Goal: Task Accomplishment & Management: Complete application form

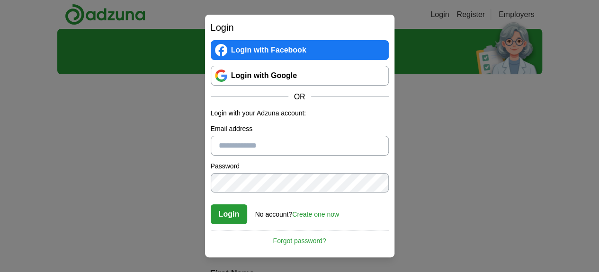
click at [262, 72] on link "Login with Google" at bounding box center [300, 76] width 178 height 20
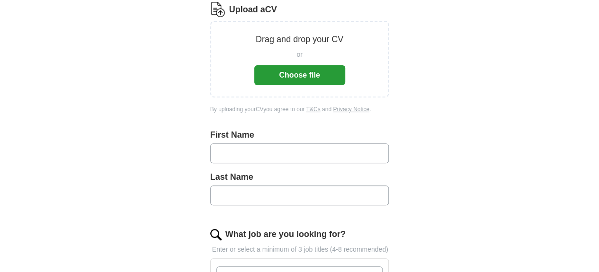
scroll to position [142, 0]
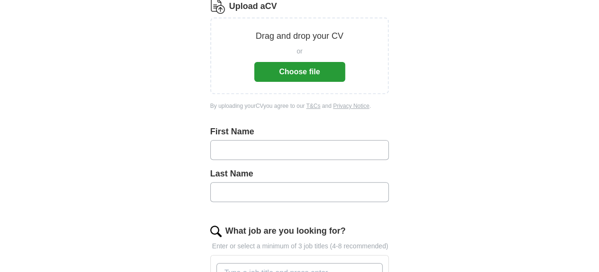
click at [322, 62] on button "Choose file" at bounding box center [299, 72] width 91 height 20
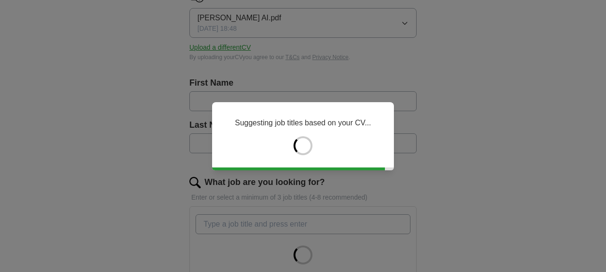
type input "********"
type input "*****"
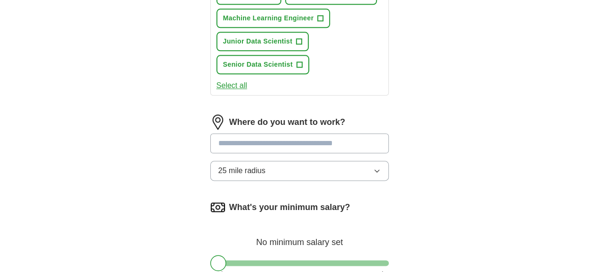
scroll to position [474, 0]
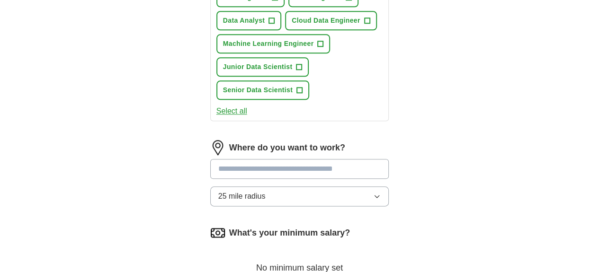
click at [227, 191] on span "25 mile radius" at bounding box center [241, 196] width 47 height 11
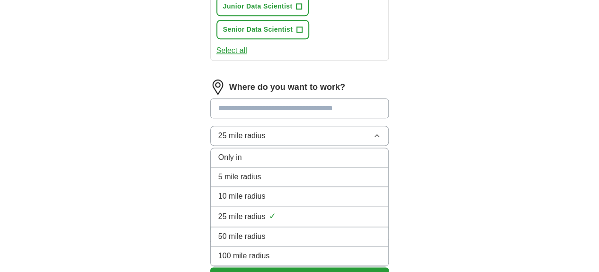
scroll to position [569, 0]
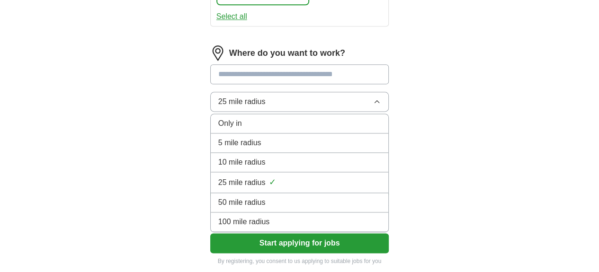
click at [218, 217] on span "100 mile radius" at bounding box center [244, 222] width 52 height 11
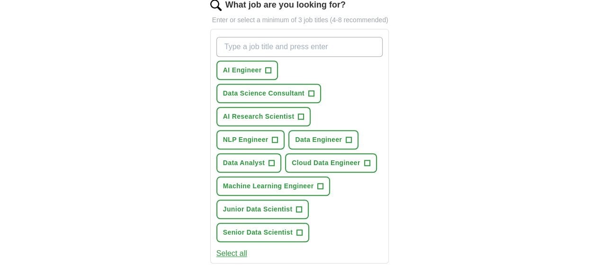
scroll to position [332, 0]
click at [346, 136] on span "+" at bounding box center [349, 140] width 6 height 8
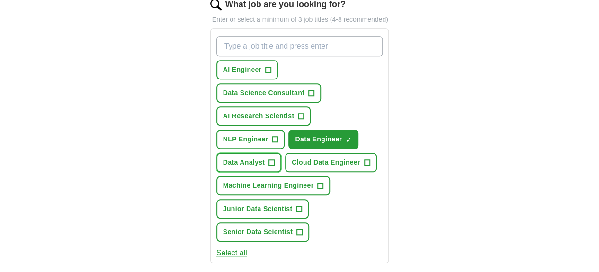
click at [275, 159] on span "+" at bounding box center [272, 163] width 6 height 8
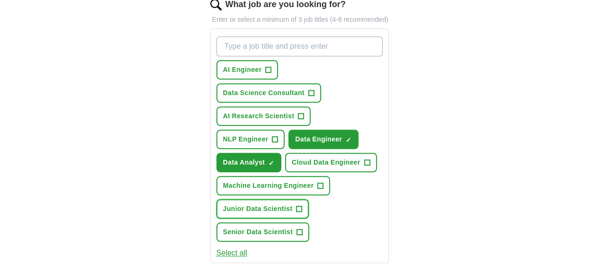
click at [271, 199] on button "Junior Data Scientist +" at bounding box center [263, 208] width 93 height 19
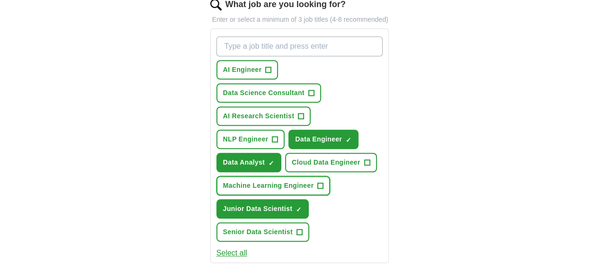
click at [314, 181] on span "Machine Learning Engineer" at bounding box center [268, 186] width 91 height 10
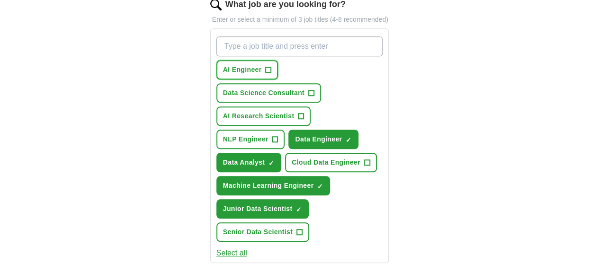
click at [237, 65] on span "AI Engineer" at bounding box center [242, 70] width 39 height 10
click at [265, 107] on button "AI Research Scientist +" at bounding box center [264, 116] width 95 height 19
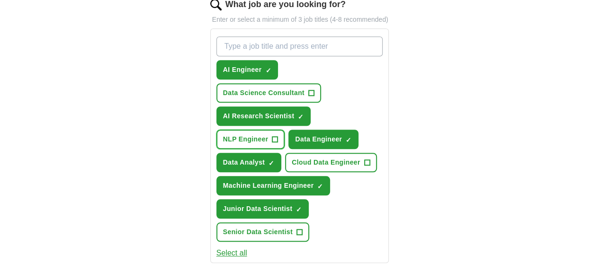
click at [269, 135] on span "NLP Engineer" at bounding box center [245, 140] width 45 height 10
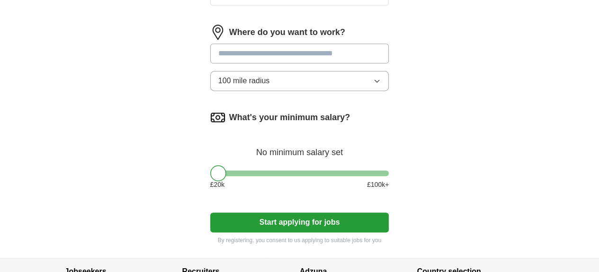
scroll to position [597, 0]
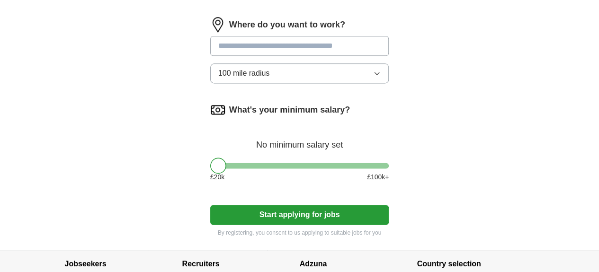
click at [284, 205] on button "Start applying for jobs" at bounding box center [299, 215] width 179 height 20
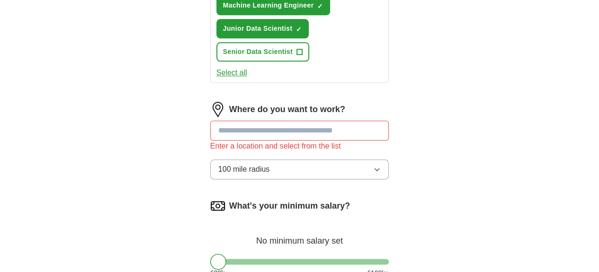
scroll to position [514, 0]
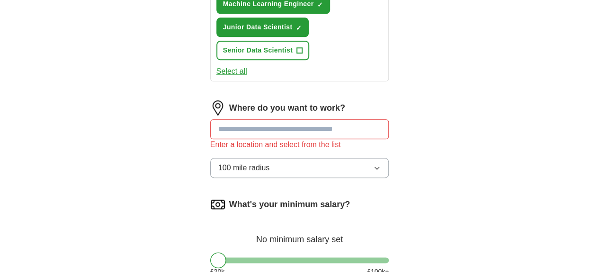
click at [270, 119] on input at bounding box center [299, 129] width 179 height 20
type input "***"
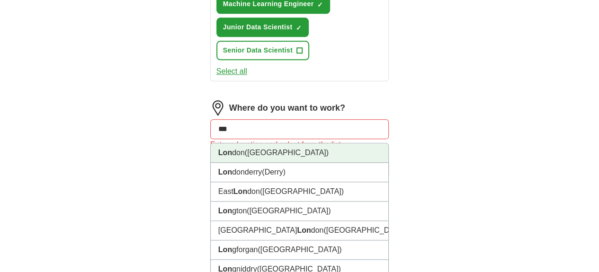
click at [266, 144] on li "Lon don (UK)" at bounding box center [300, 153] width 178 height 19
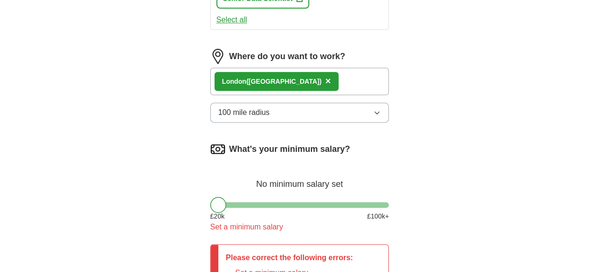
scroll to position [561, 0]
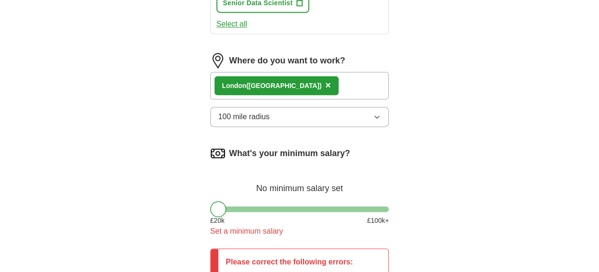
click at [210, 201] on div at bounding box center [218, 209] width 16 height 16
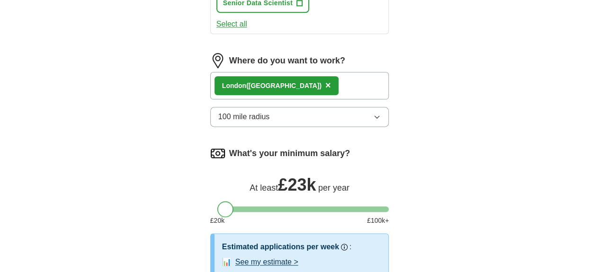
drag, startPoint x: 205, startPoint y: 124, endPoint x: 211, endPoint y: 123, distance: 6.2
click at [217, 201] on div at bounding box center [225, 209] width 16 height 16
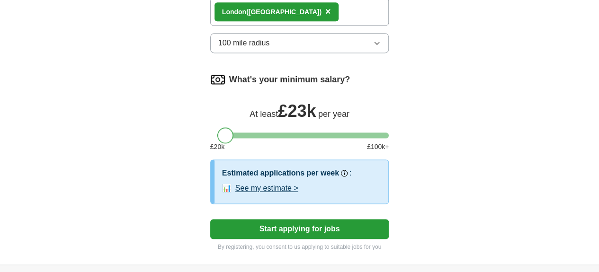
scroll to position [649, 0]
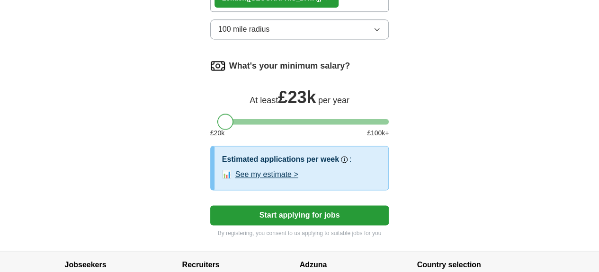
click at [233, 206] on button "Start applying for jobs" at bounding box center [299, 216] width 179 height 20
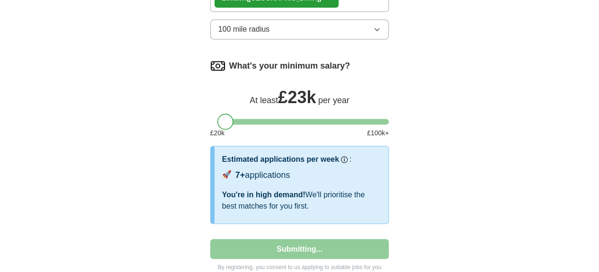
select select "**"
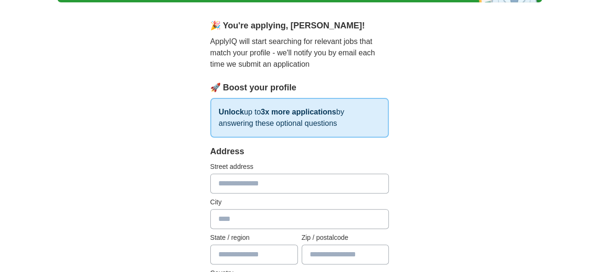
scroll to position [56, 0]
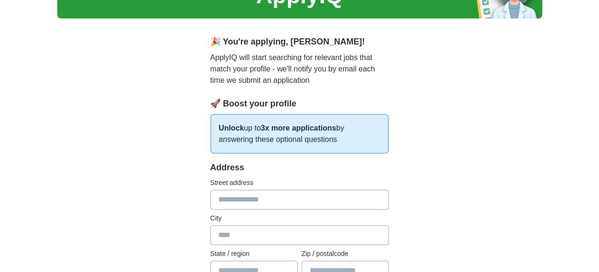
click at [226, 199] on input "text" at bounding box center [299, 200] width 179 height 20
type input "**********"
type input "*******"
type input "******"
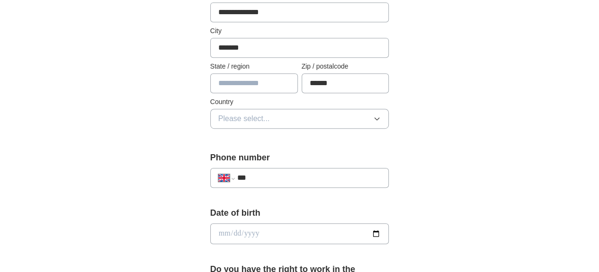
scroll to position [293, 0]
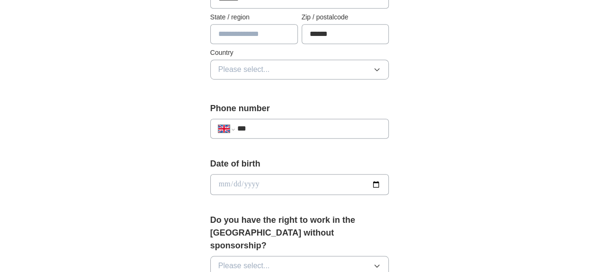
click at [248, 34] on input "text" at bounding box center [254, 34] width 88 height 20
type input "**********"
click at [255, 123] on input "***" at bounding box center [309, 128] width 144 height 11
type input "**********"
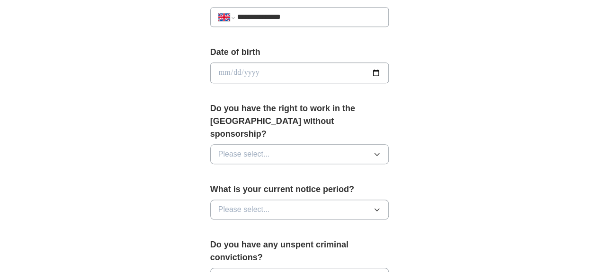
scroll to position [435, 0]
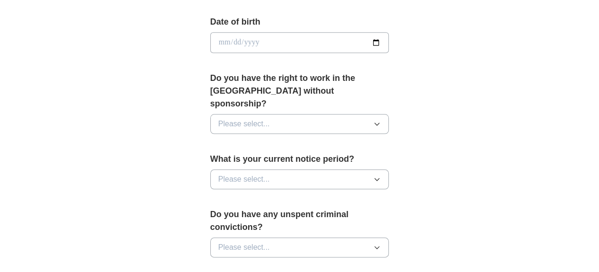
click at [267, 32] on input "date" at bounding box center [299, 42] width 179 height 21
click at [389, 44] on input "date" at bounding box center [299, 42] width 179 height 21
type input "**********"
click at [235, 118] on span "Please select..." at bounding box center [244, 123] width 52 height 11
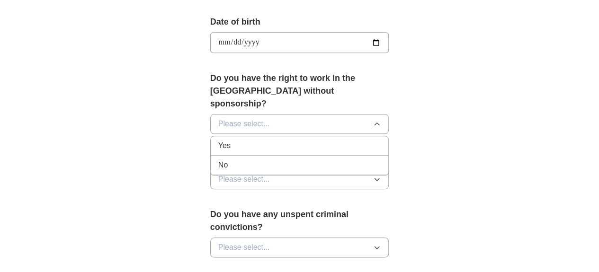
click at [231, 136] on li "Yes" at bounding box center [300, 145] width 178 height 19
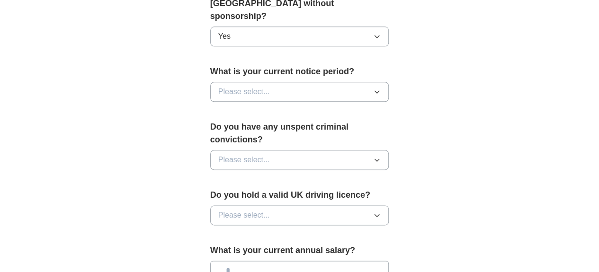
scroll to position [530, 0]
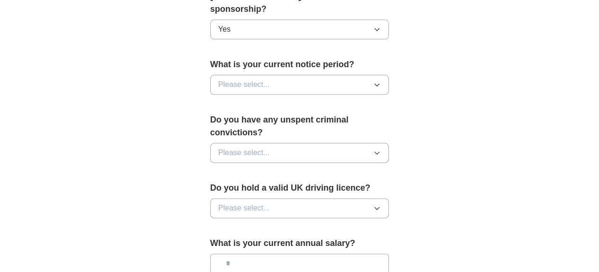
click at [234, 79] on span "Please select..." at bounding box center [244, 84] width 52 height 11
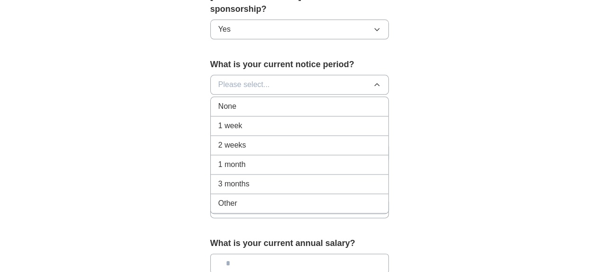
click at [230, 120] on div "1 week" at bounding box center [299, 125] width 163 height 11
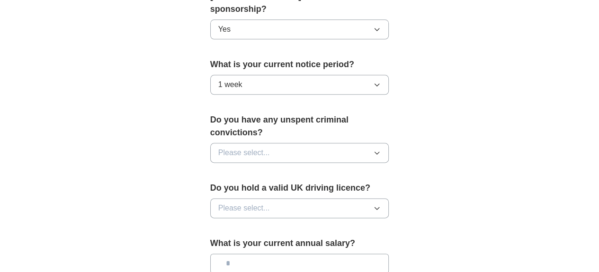
click at [238, 143] on button "Please select..." at bounding box center [299, 153] width 179 height 20
click at [235, 189] on div "No" at bounding box center [299, 194] width 163 height 11
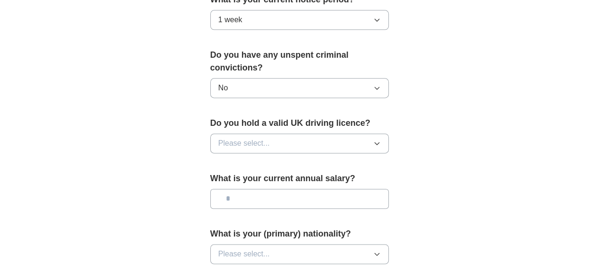
scroll to position [624, 0]
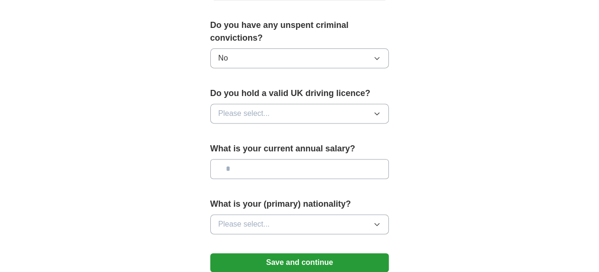
click at [237, 104] on button "Please select..." at bounding box center [299, 114] width 179 height 20
click at [237, 130] on div "Yes" at bounding box center [299, 135] width 163 height 11
click at [246, 159] on input "text" at bounding box center [299, 169] width 179 height 20
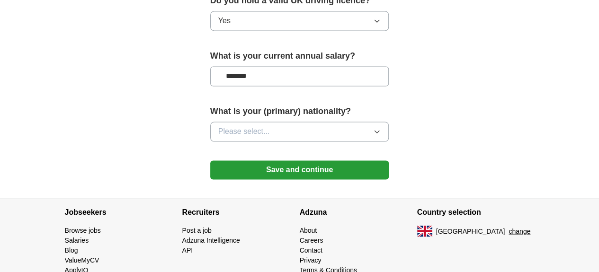
scroll to position [719, 0]
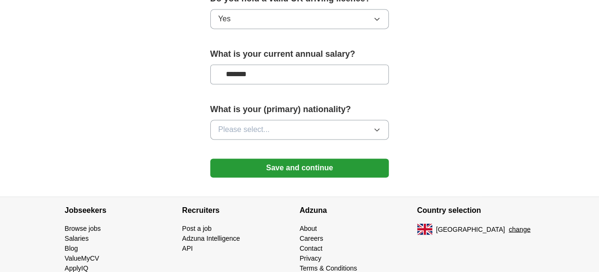
type input "*******"
click at [246, 124] on span "Please select..." at bounding box center [244, 129] width 52 height 11
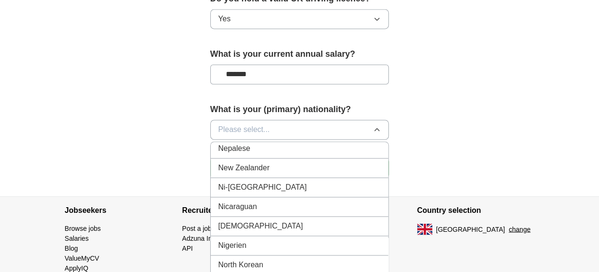
scroll to position [2464, 0]
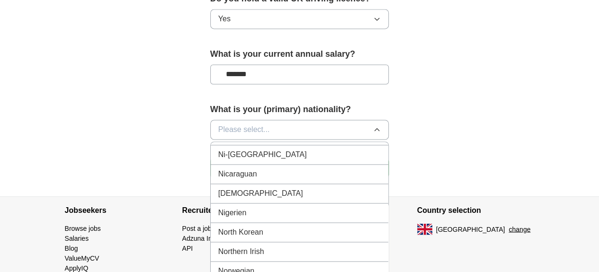
click at [233, 188] on div "Nigerian" at bounding box center [299, 193] width 163 height 11
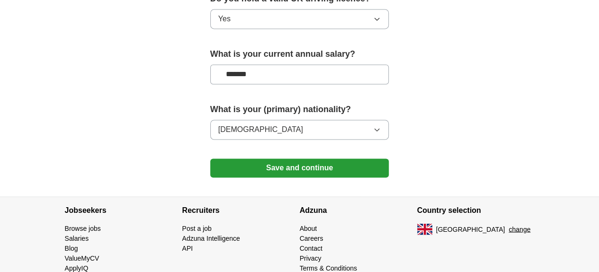
click at [233, 159] on button "Save and continue" at bounding box center [299, 168] width 179 height 19
